Goal: Communication & Community: Answer question/provide support

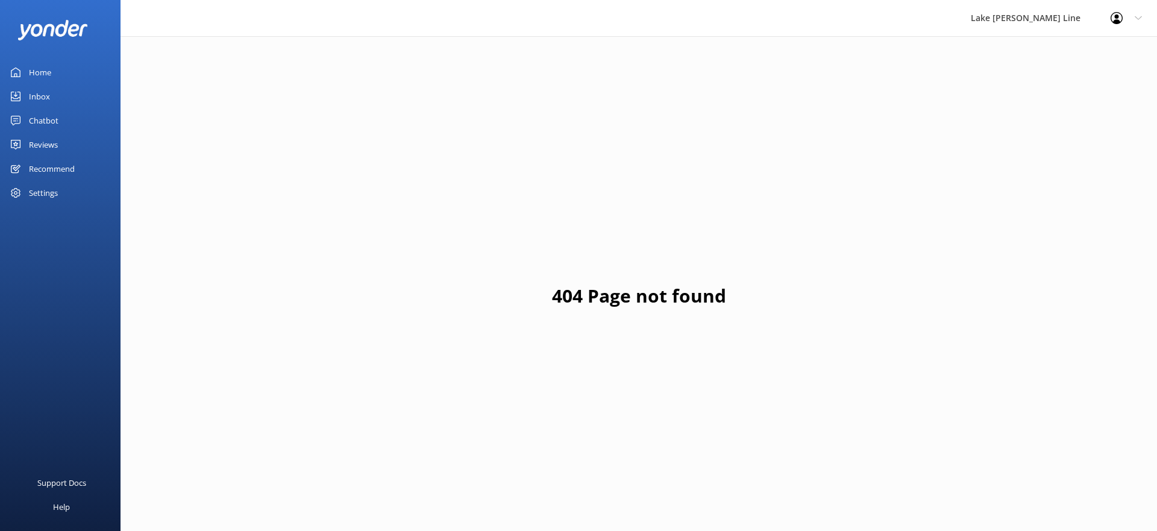
click at [29, 70] on div "Home" at bounding box center [40, 72] width 22 height 24
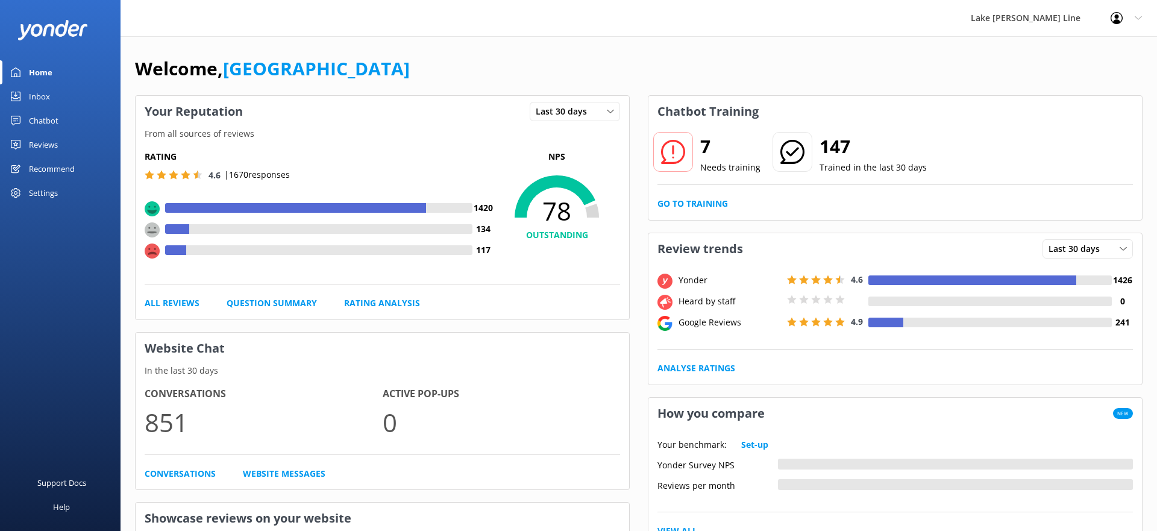
click at [43, 125] on div "Chatbot" at bounding box center [44, 120] width 30 height 24
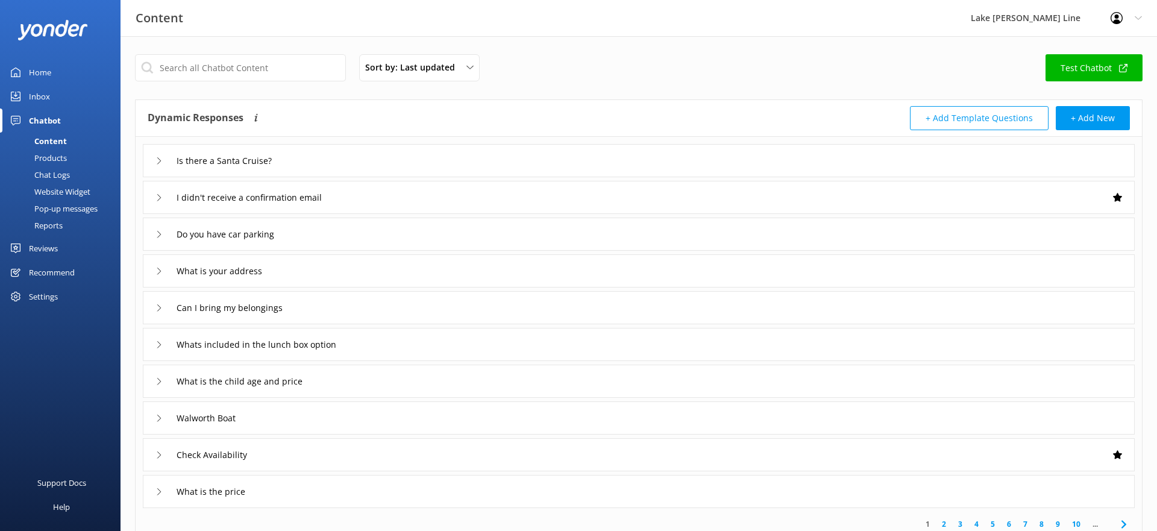
click at [48, 180] on div "Chat Logs" at bounding box center [38, 174] width 63 height 17
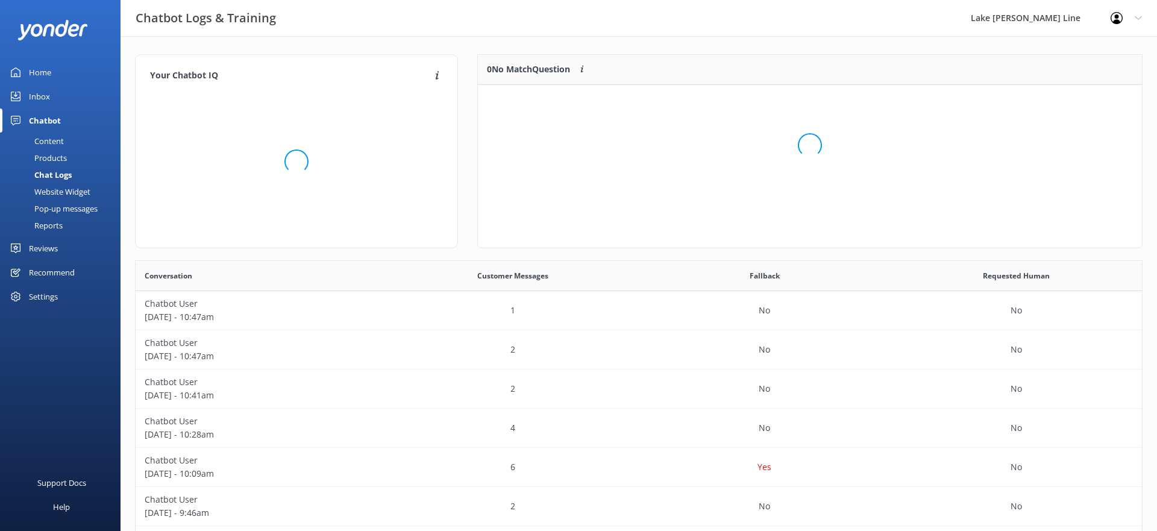
scroll to position [151, 664]
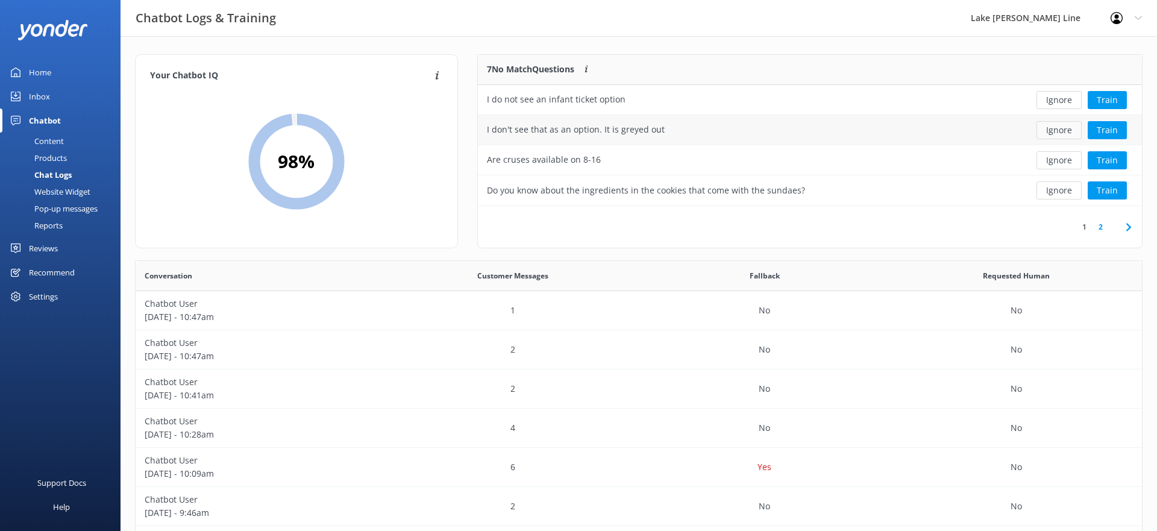
click at [1059, 133] on button "Ignore" at bounding box center [1058, 130] width 45 height 18
click at [1097, 133] on button "Train" at bounding box center [1107, 130] width 39 height 18
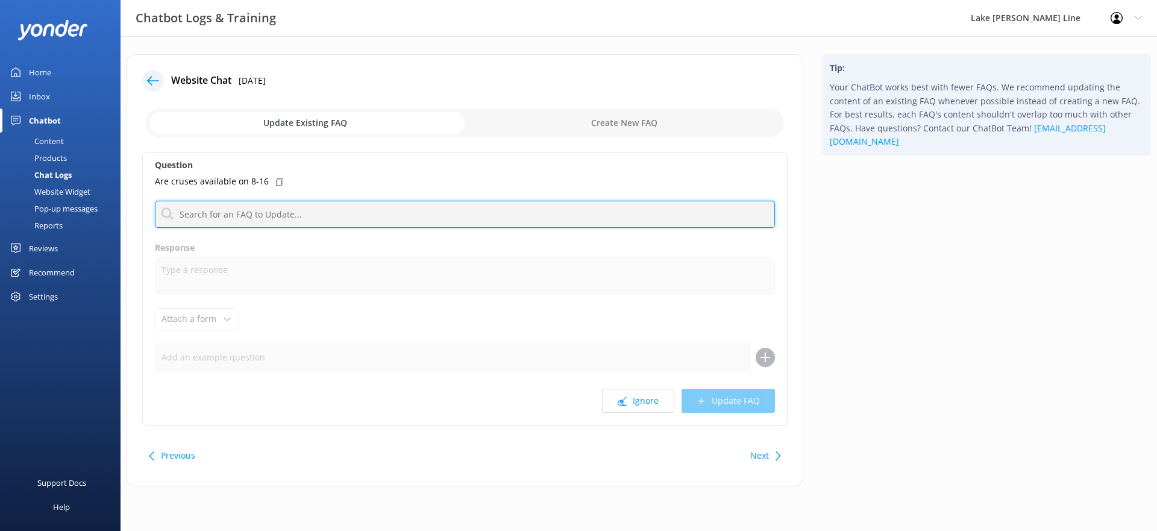
click at [375, 215] on input "text" at bounding box center [465, 214] width 620 height 27
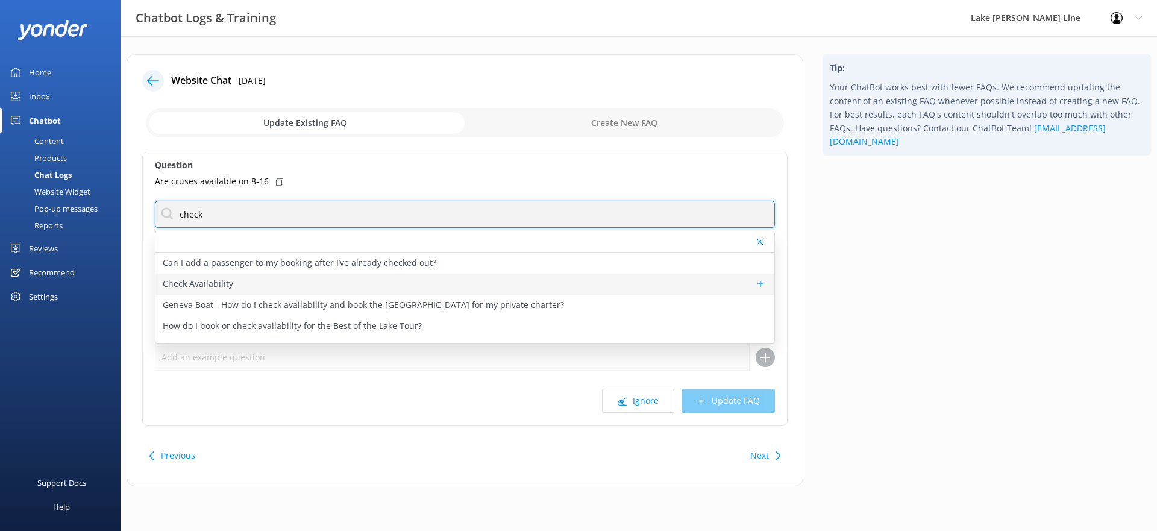
type input "check"
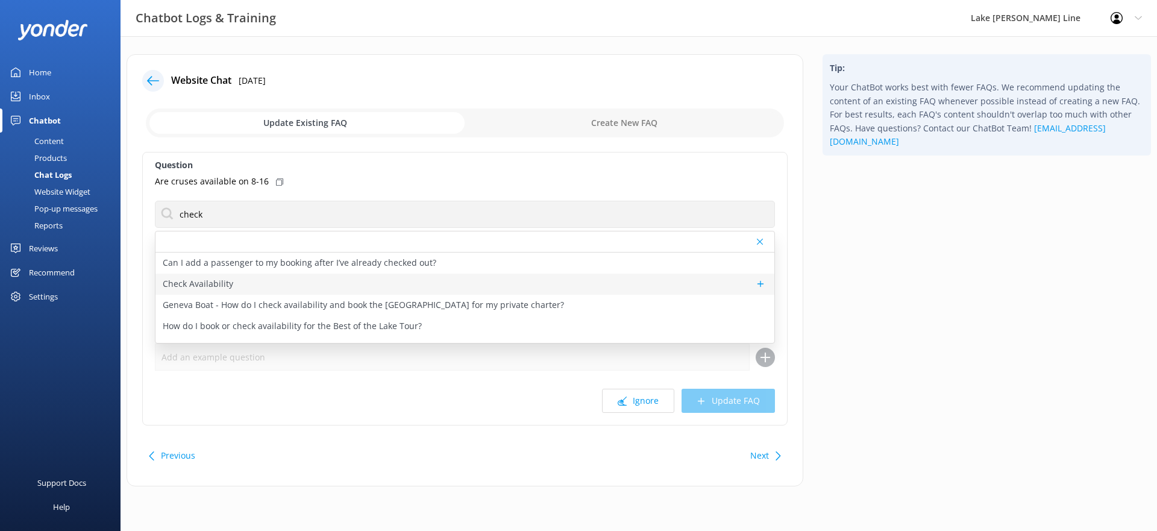
click at [230, 274] on div "Check Availability" at bounding box center [464, 284] width 619 height 21
type textarea "You can check the availability of a tour using the tool below."
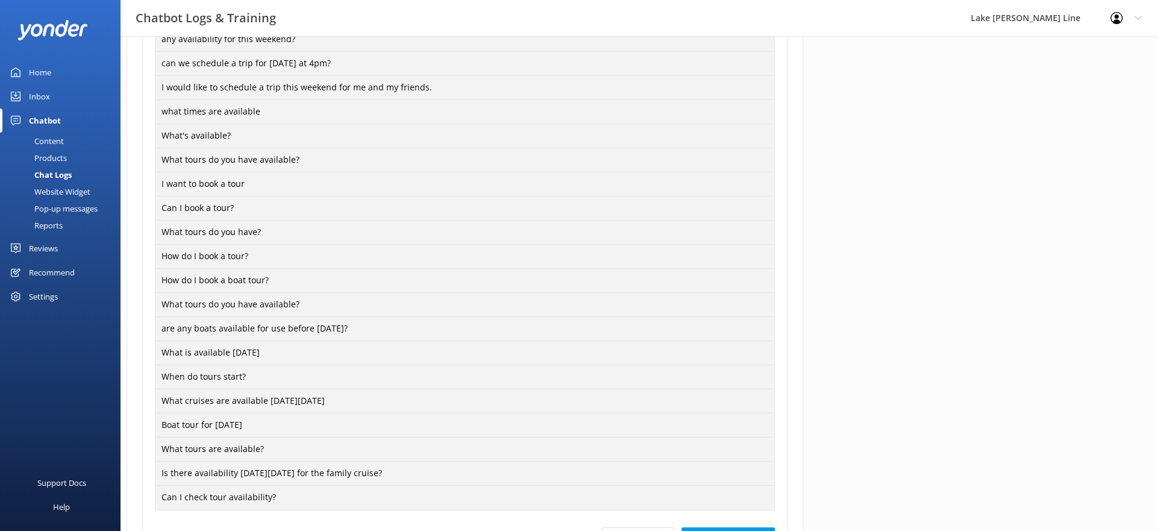
scroll to position [932, 0]
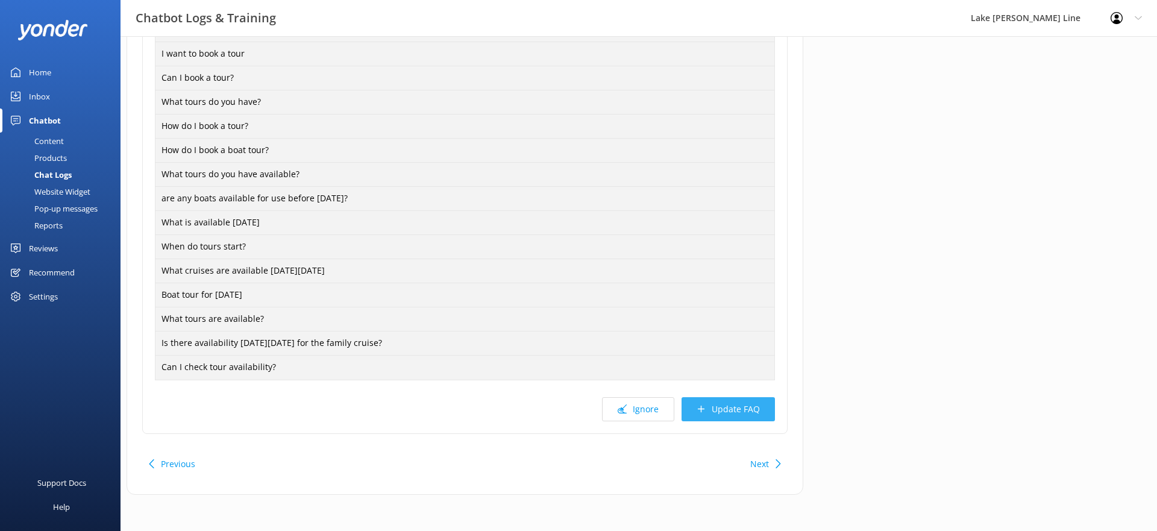
click at [764, 401] on button "Update FAQ" at bounding box center [728, 409] width 93 height 24
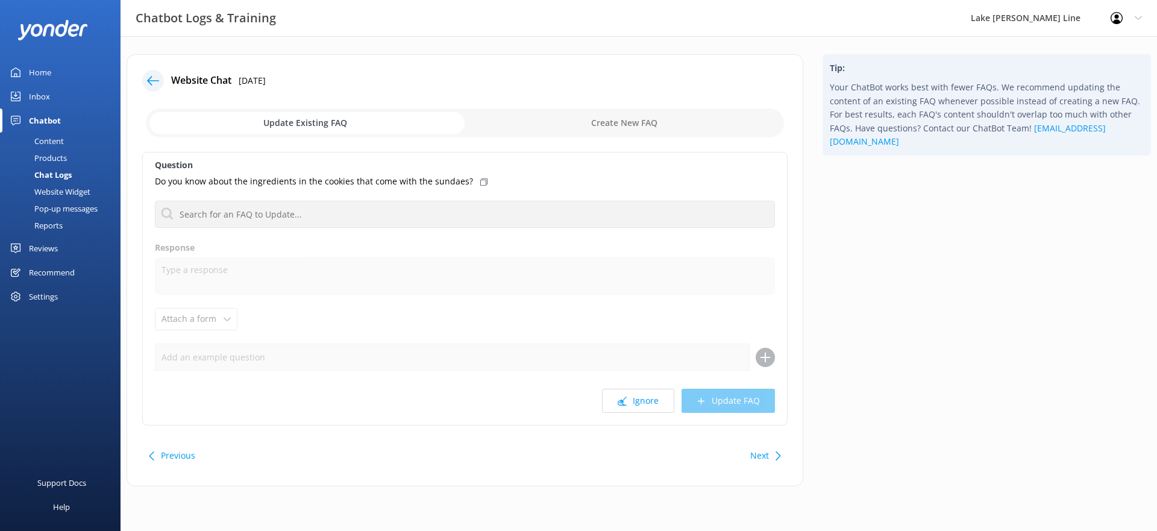
click at [177, 451] on button "Previous" at bounding box center [178, 455] width 34 height 24
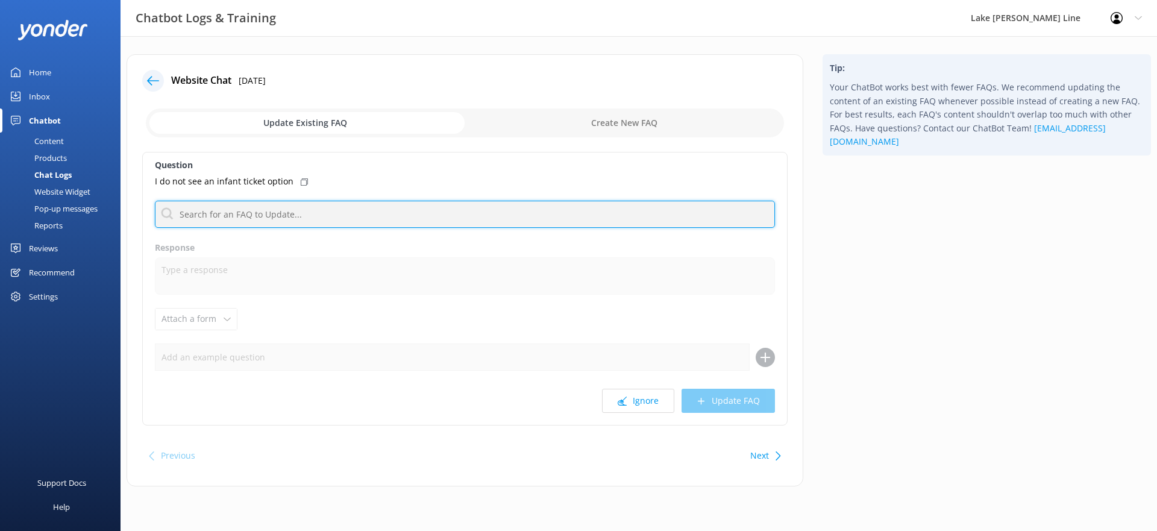
click at [286, 214] on input "text" at bounding box center [465, 214] width 620 height 27
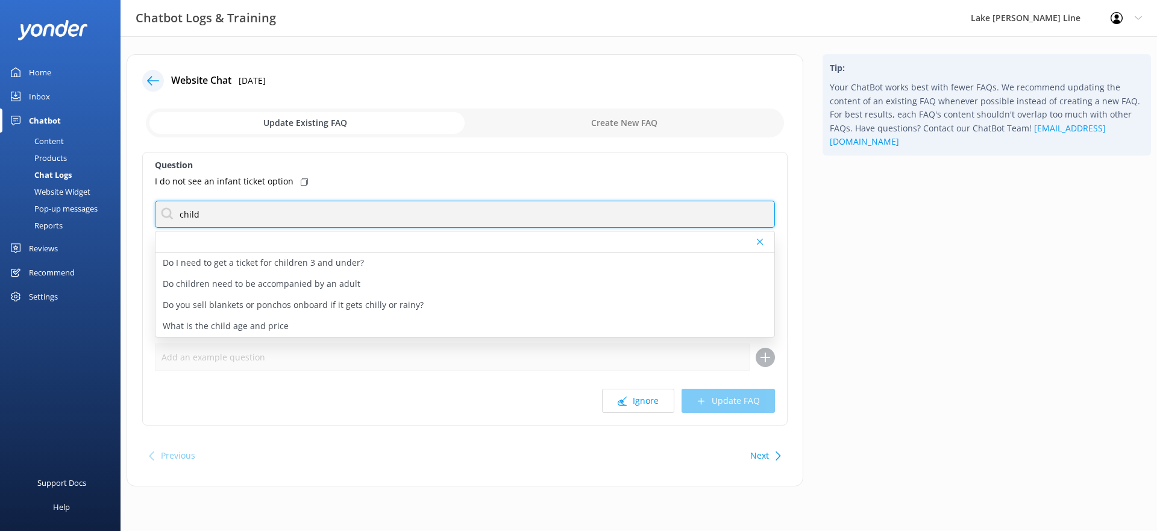
type input "child"
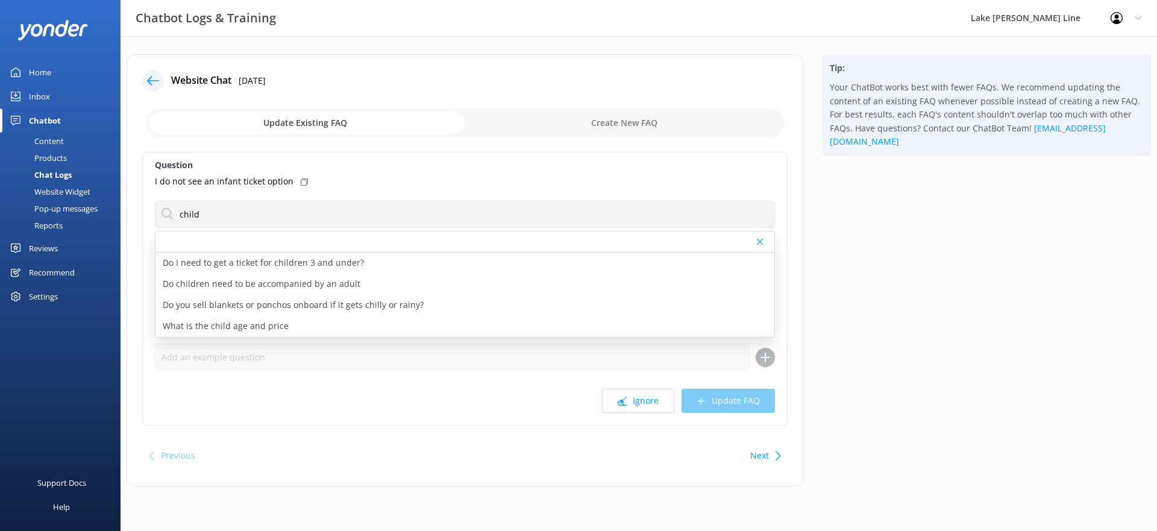
click at [254, 252] on div "Do I need to get a ticket for children 3 and under?" at bounding box center [464, 262] width 619 height 21
type textarea "Yes, children ages [DEMOGRAPHIC_DATA] and under must have an "Infant" ticket. W…"
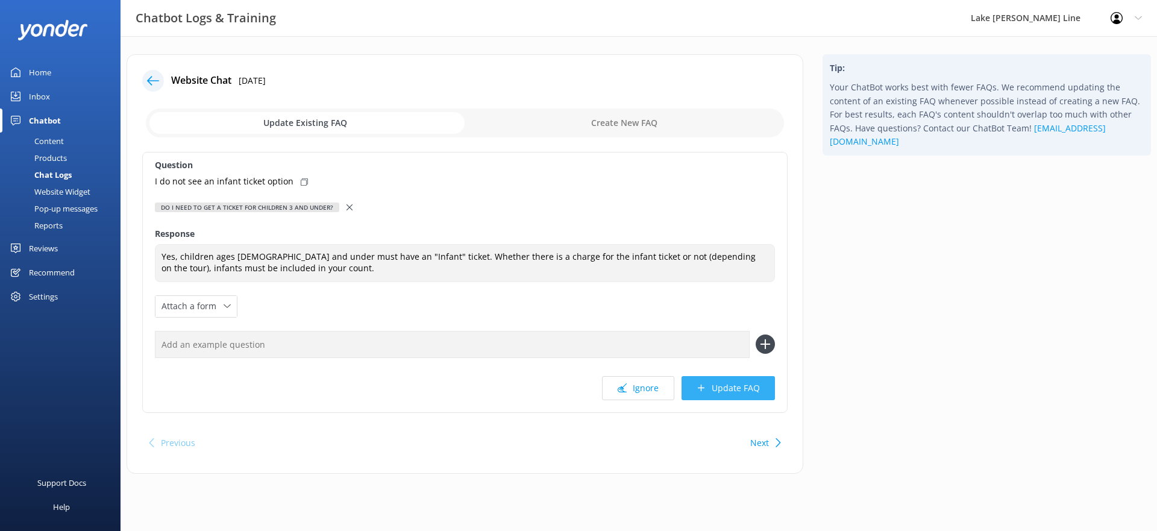
click at [729, 380] on button "Update FAQ" at bounding box center [728, 388] width 93 height 24
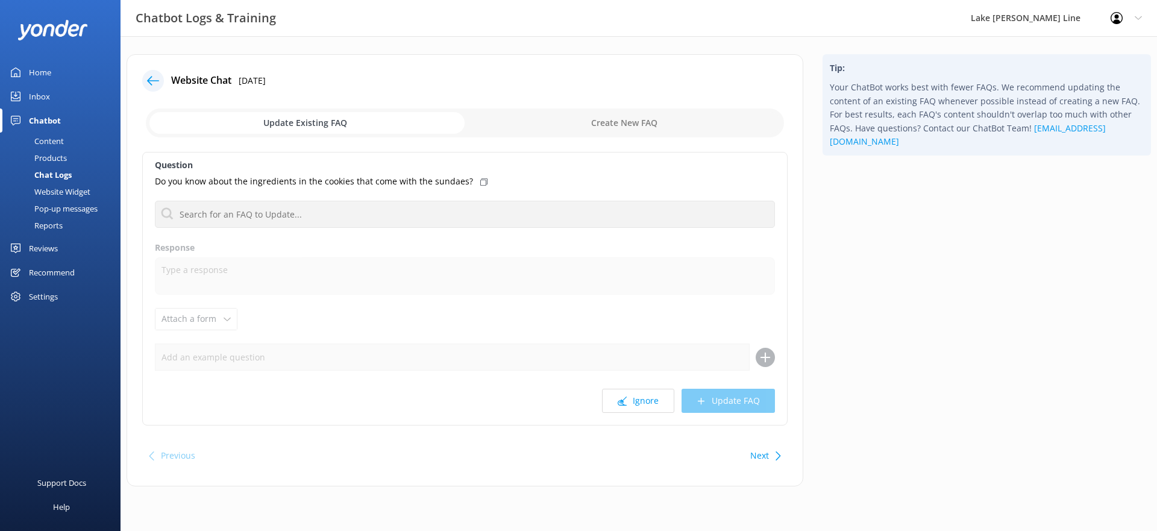
click at [142, 82] on div at bounding box center [153, 81] width 22 height 22
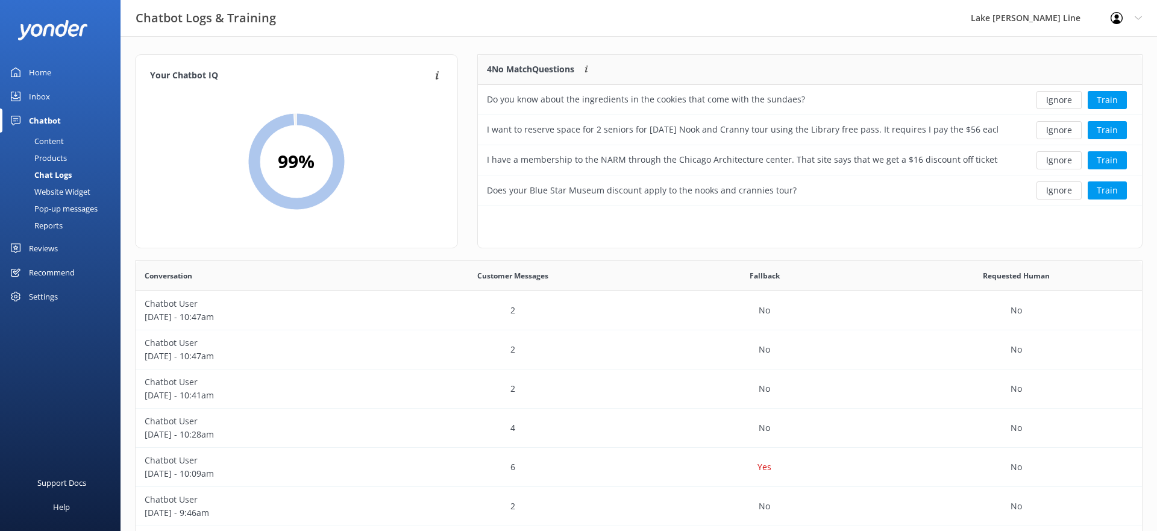
scroll to position [422, 1006]
